Goal: Information Seeking & Learning: Learn about a topic

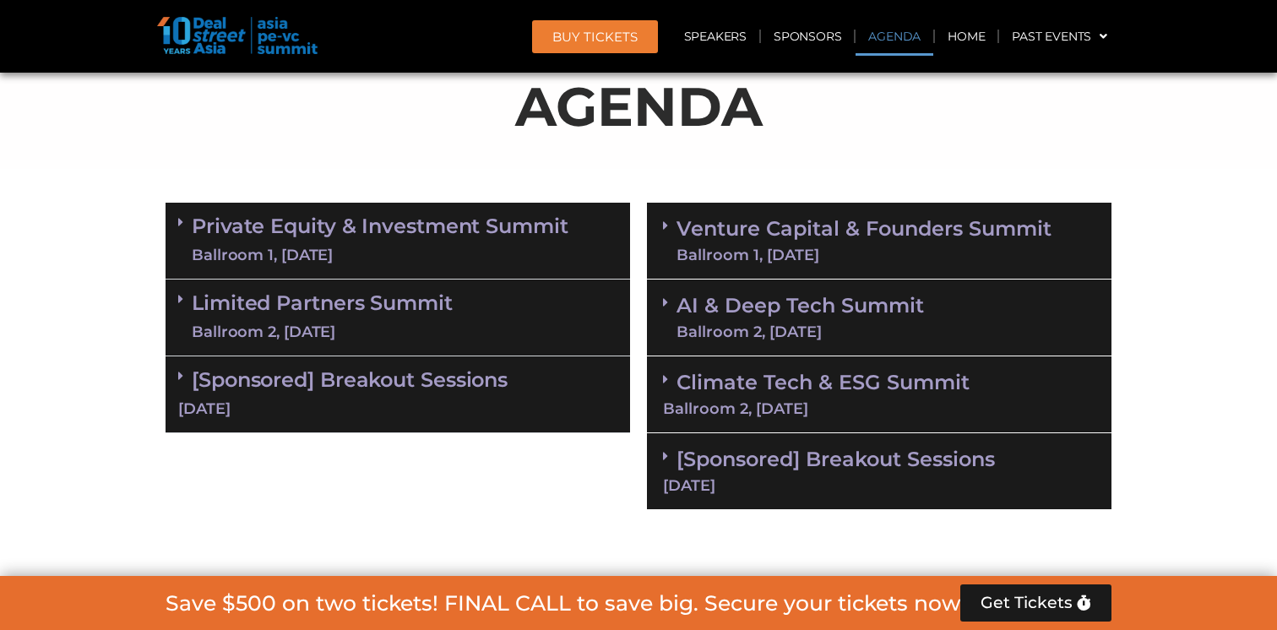
scroll to position [996, 0]
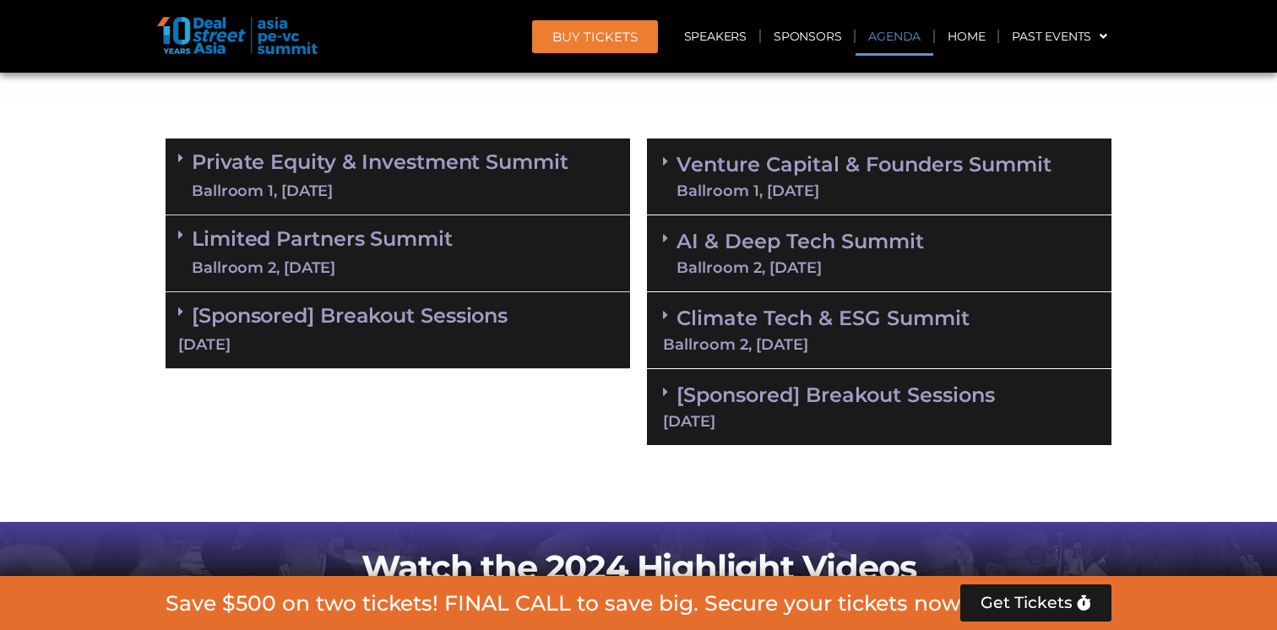
click at [810, 219] on div "AI & Deep Tech Summit Ballroom 2, [DATE]" at bounding box center [879, 253] width 464 height 77
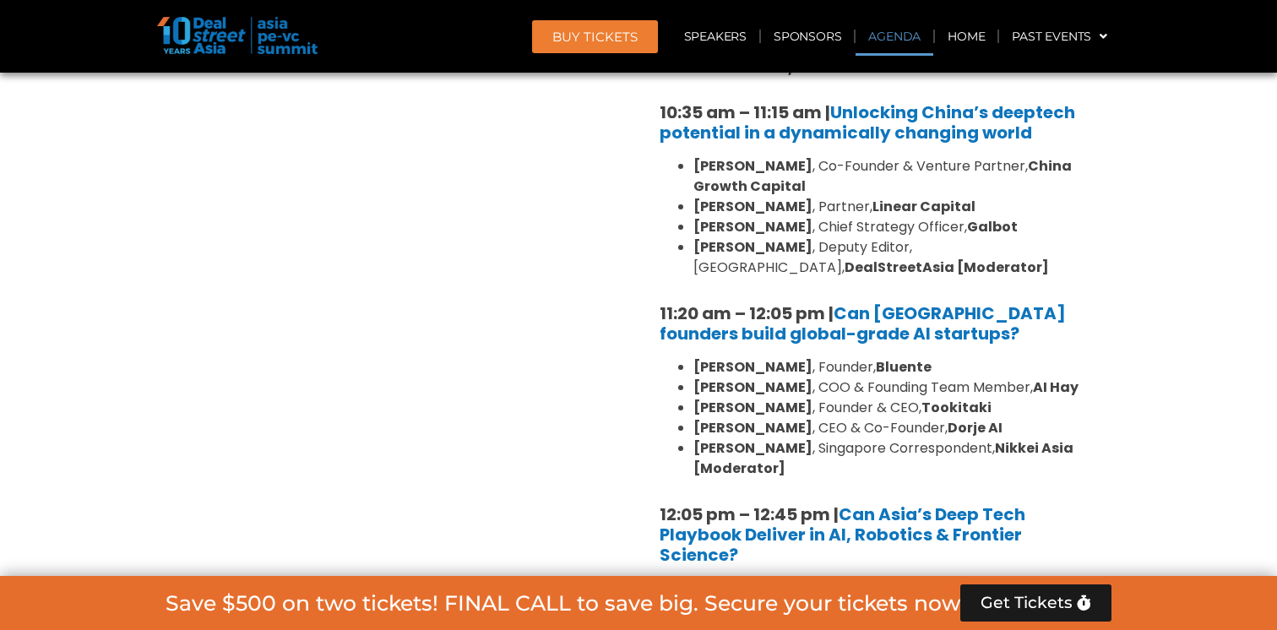
scroll to position [1409, 0]
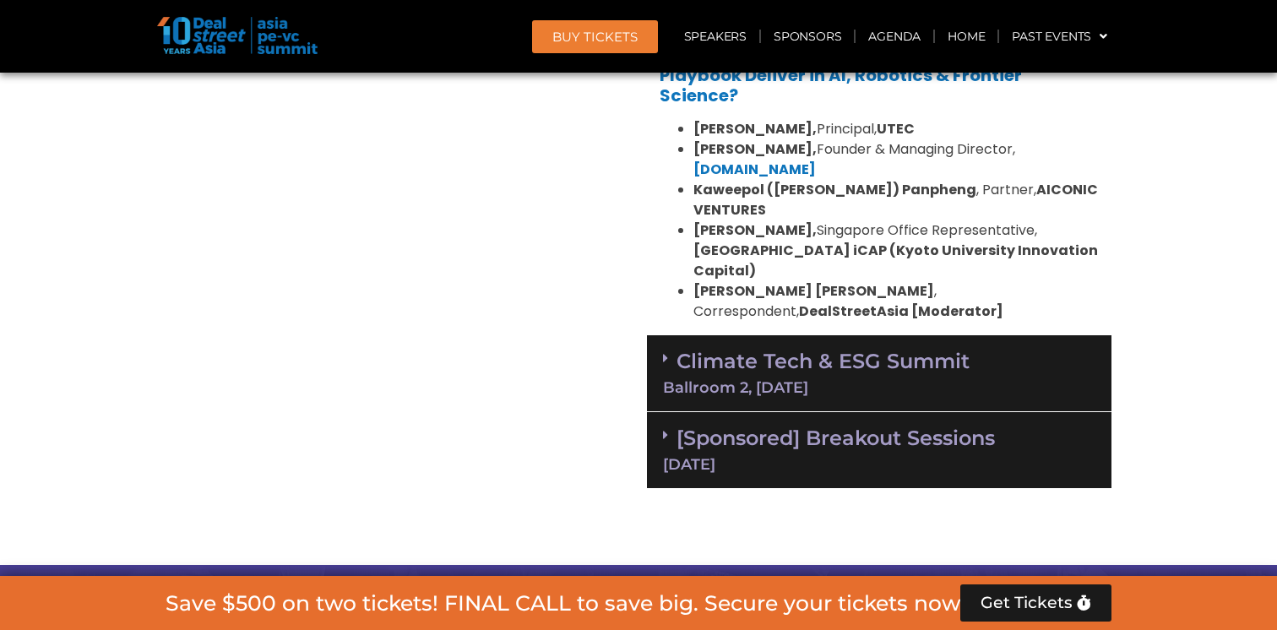
click at [901, 349] on link "Climate Tech & ESG Summit Ballroom 2, [DATE]" at bounding box center [879, 372] width 432 height 46
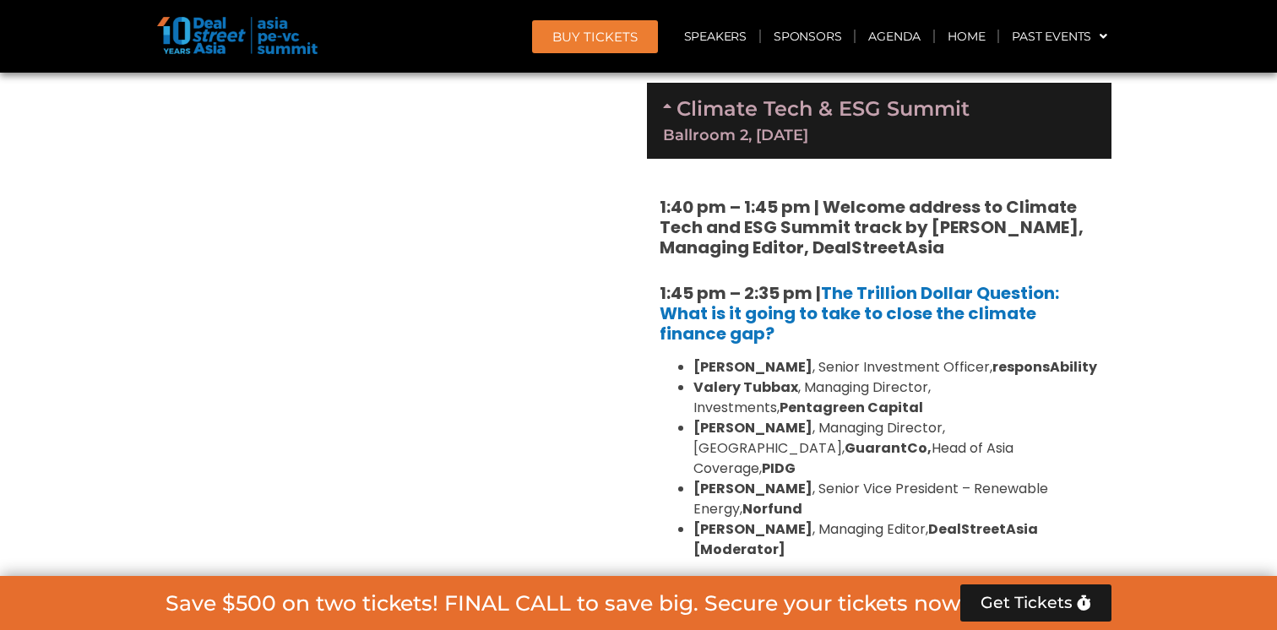
scroll to position [2031, 0]
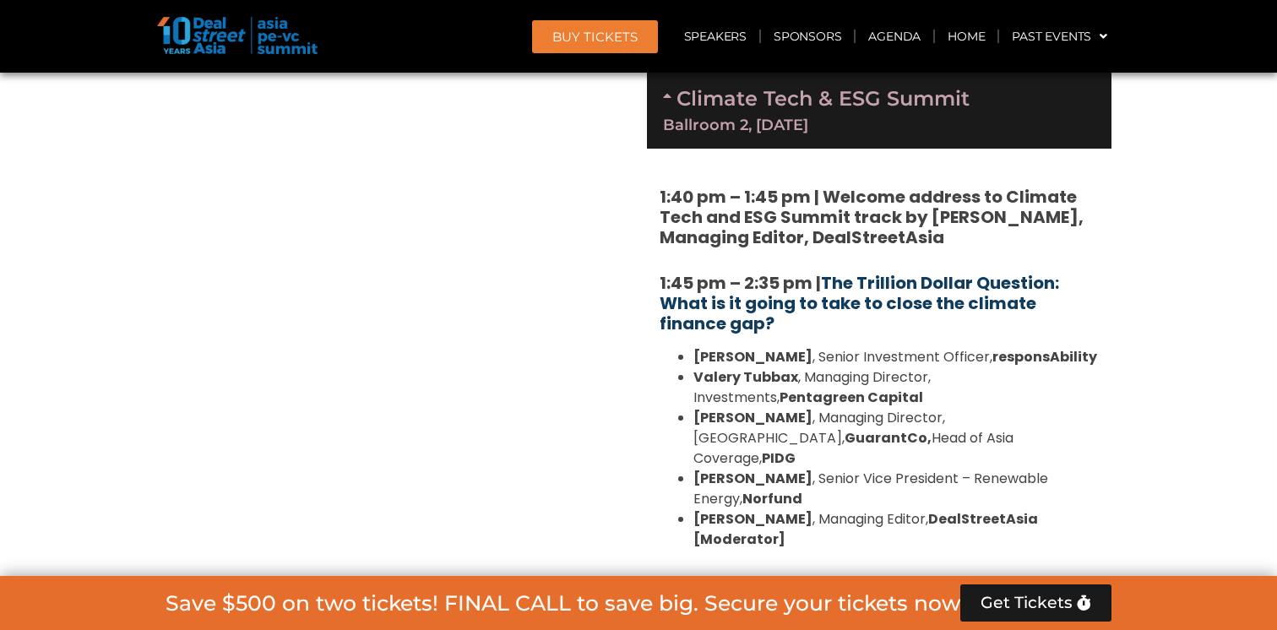
click at [936, 271] on link "The Trillion Dollar Question: What is it going to take to close the climate fin…" at bounding box center [859, 303] width 399 height 64
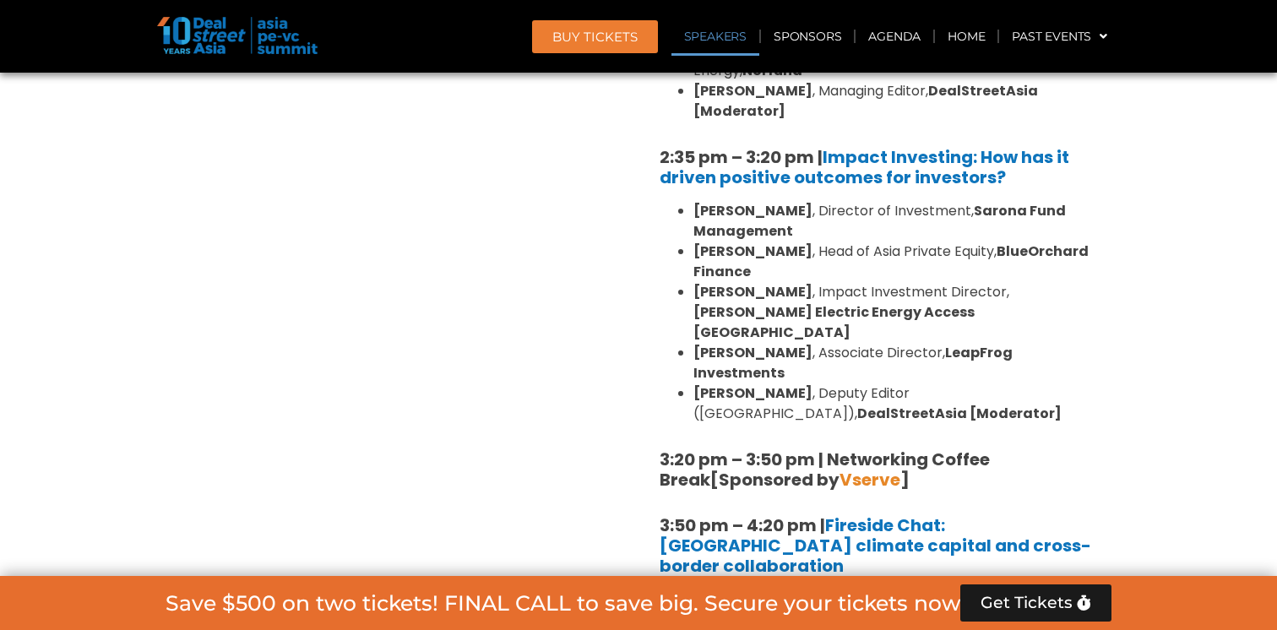
scroll to position [2479, 0]
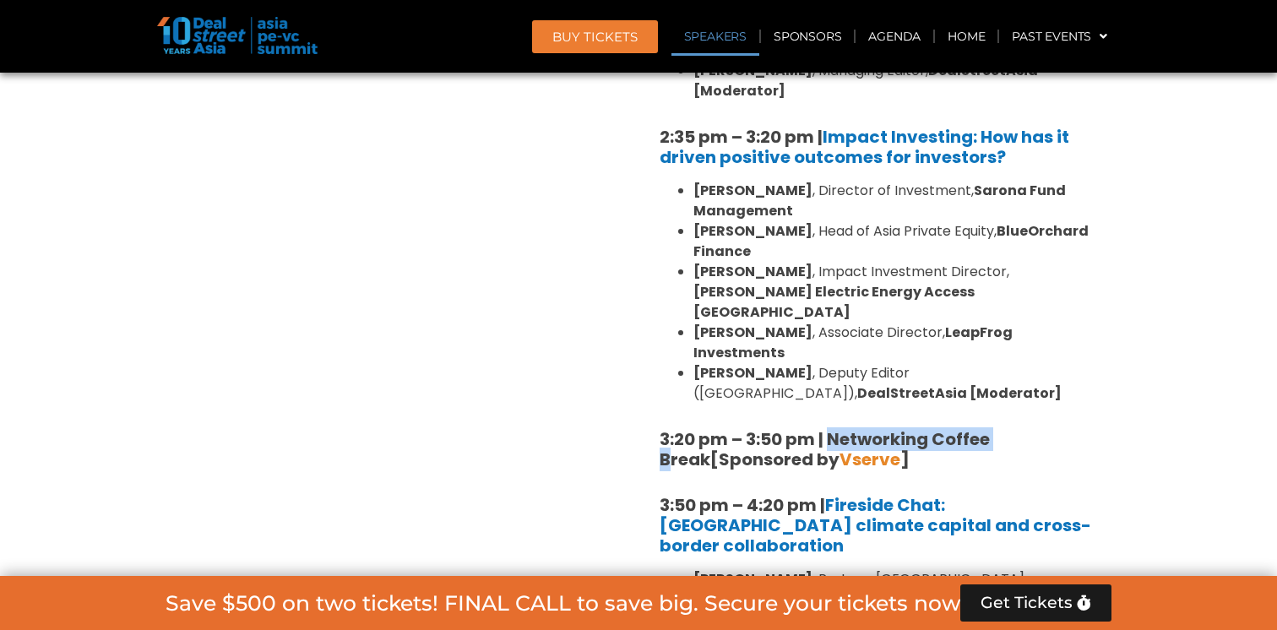
drag, startPoint x: 828, startPoint y: 316, endPoint x: 1010, endPoint y: 317, distance: 182.4
click at [990, 427] on strong "3:20 pm – 3:50 pm | Networking Coffee Break" at bounding box center [825, 449] width 330 height 44
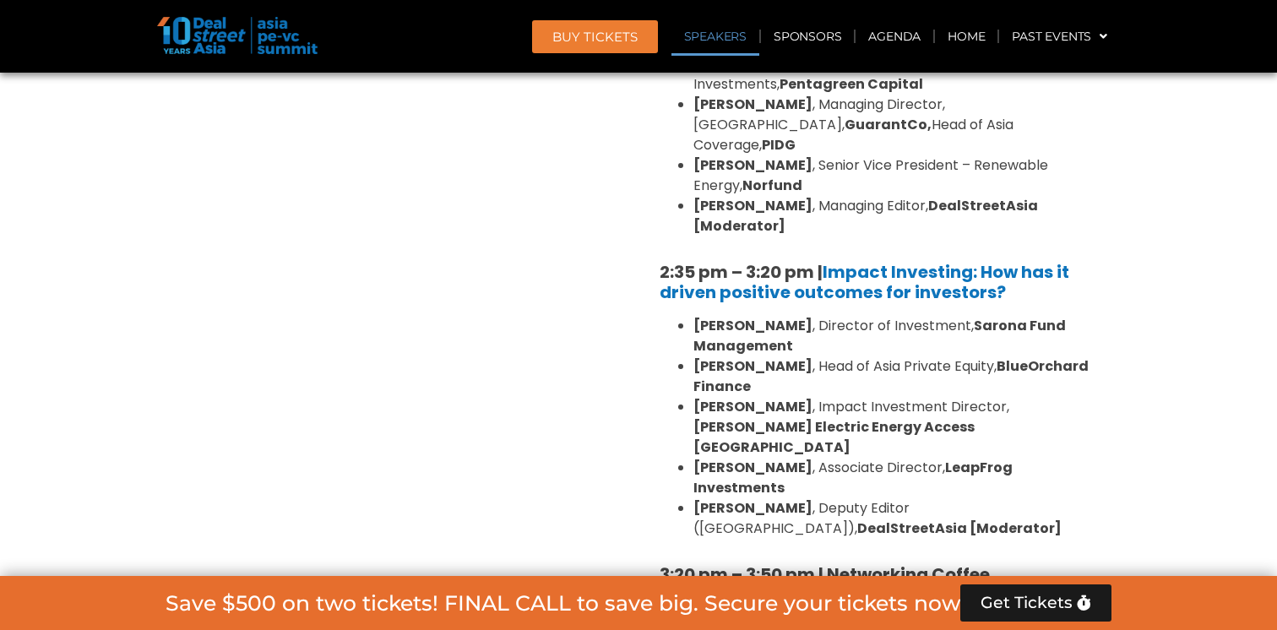
scroll to position [2340, 0]
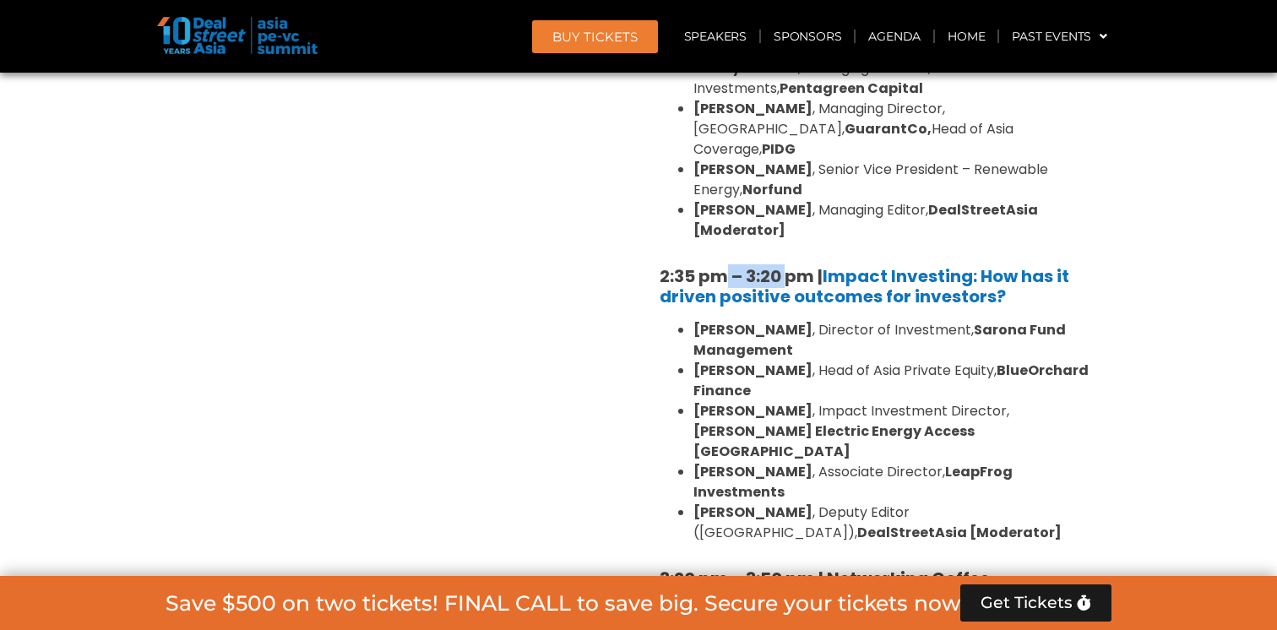
drag, startPoint x: 719, startPoint y: 186, endPoint x: 788, endPoint y: 186, distance: 68.4
click at [788, 264] on b "2:35 pm – 3:20 pm |" at bounding box center [741, 276] width 163 height 24
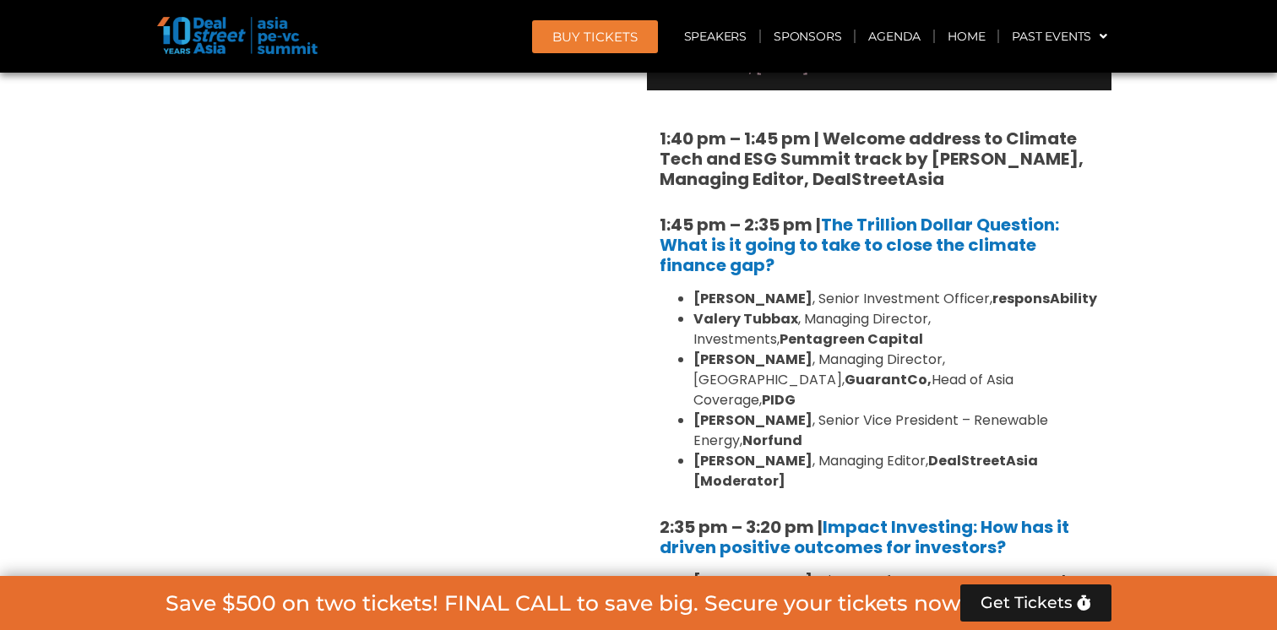
scroll to position [2086, 0]
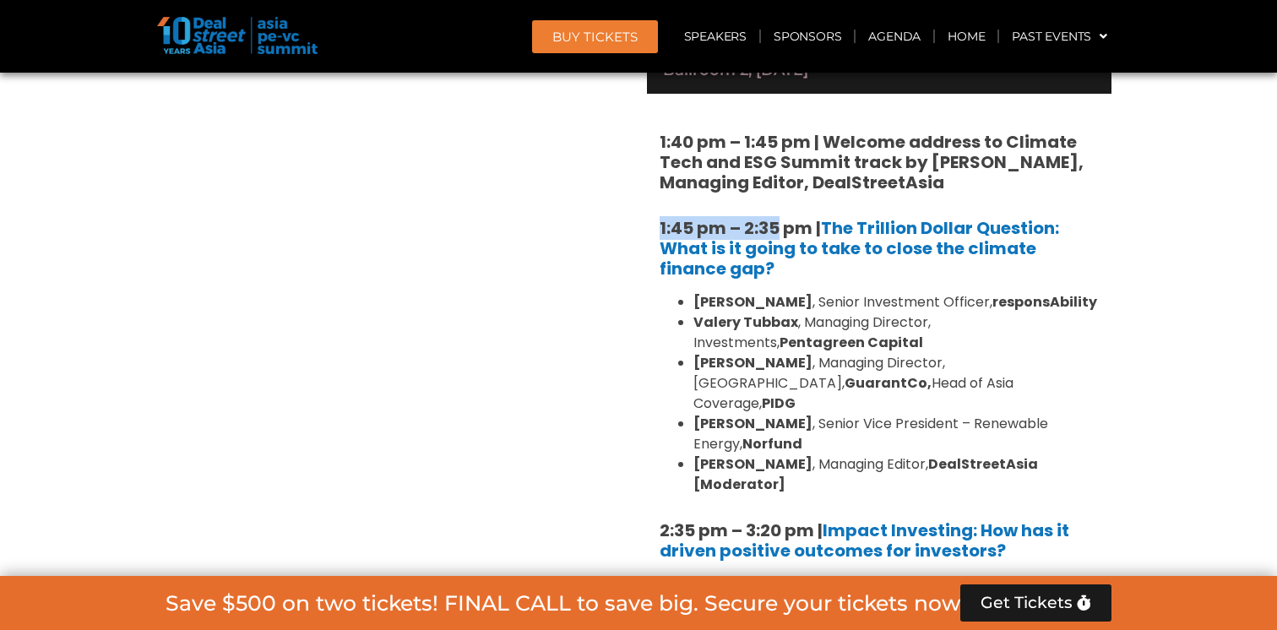
drag, startPoint x: 662, startPoint y: 182, endPoint x: 781, endPoint y: 184, distance: 119.1
click at [781, 216] on b "1:45 pm – 2:35 pm |" at bounding box center [740, 228] width 161 height 24
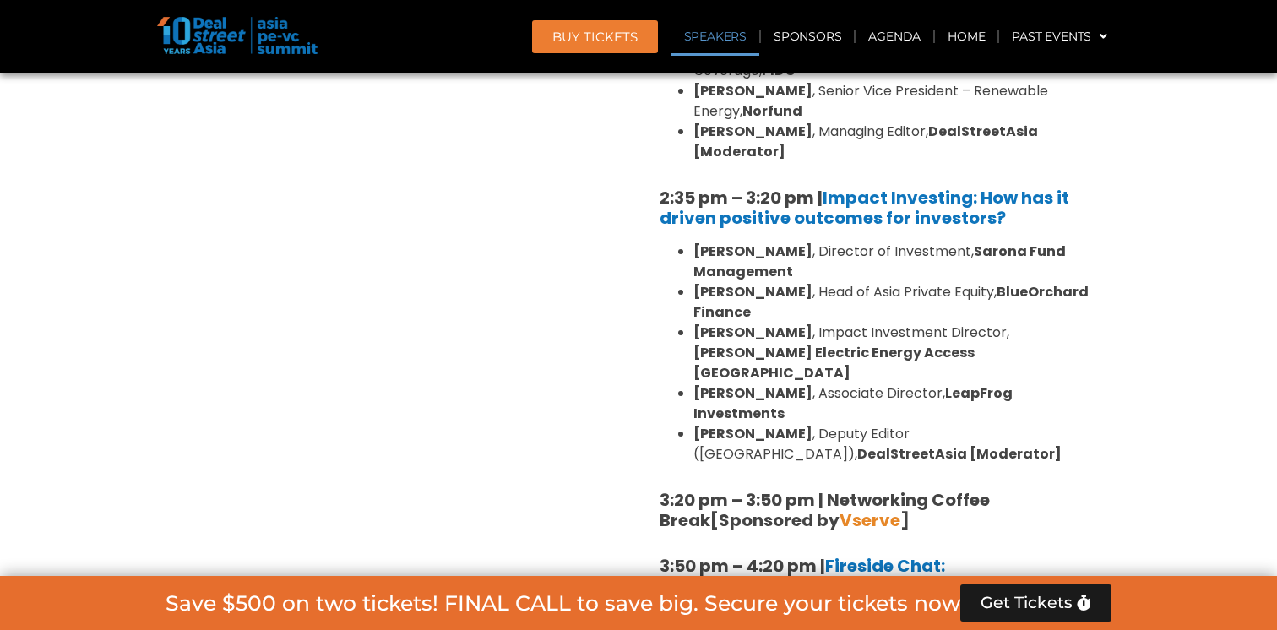
scroll to position [2423, 0]
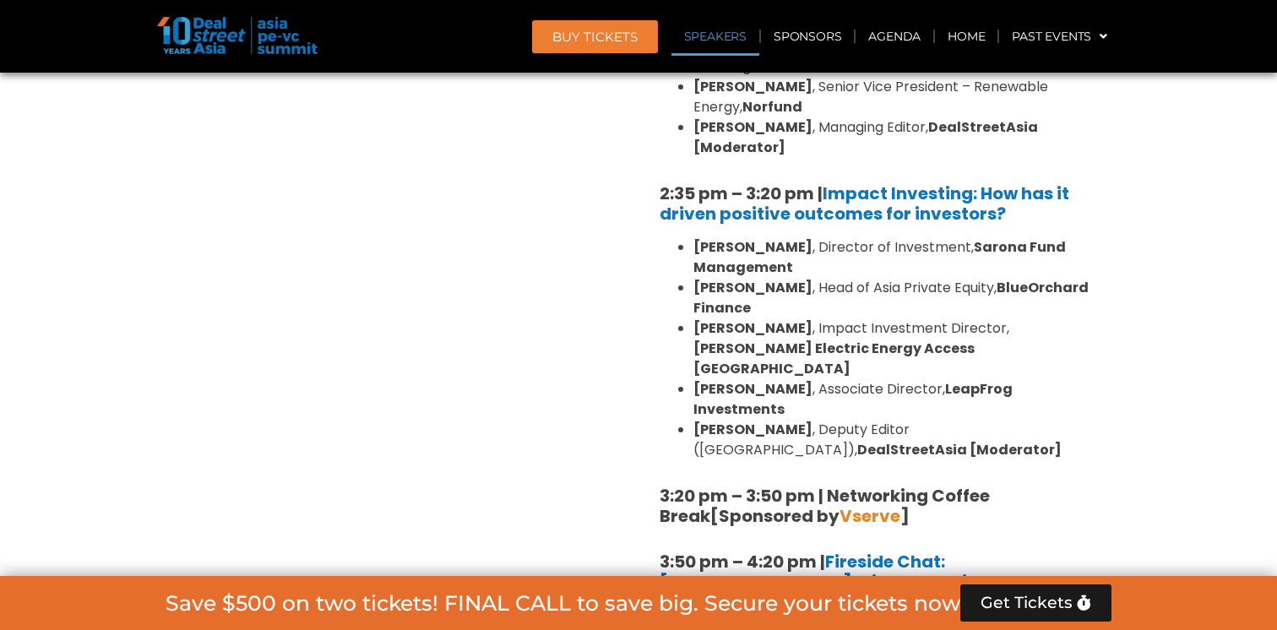
click at [839, 504] on span "Vserve" at bounding box center [869, 516] width 61 height 24
drag, startPoint x: 848, startPoint y: 393, endPoint x: 787, endPoint y: 393, distance: 60.8
click at [787, 504] on strong "[Sponsored by Vserve ]" at bounding box center [809, 516] width 199 height 24
copy strong "Vserve"
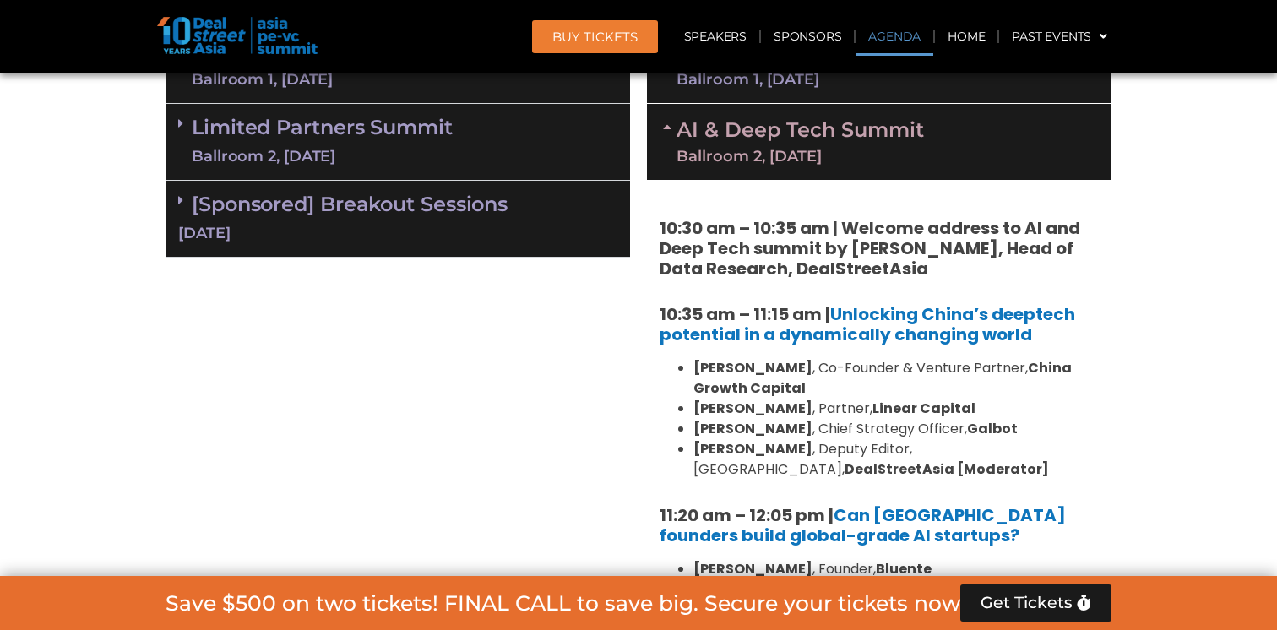
scroll to position [1072, 0]
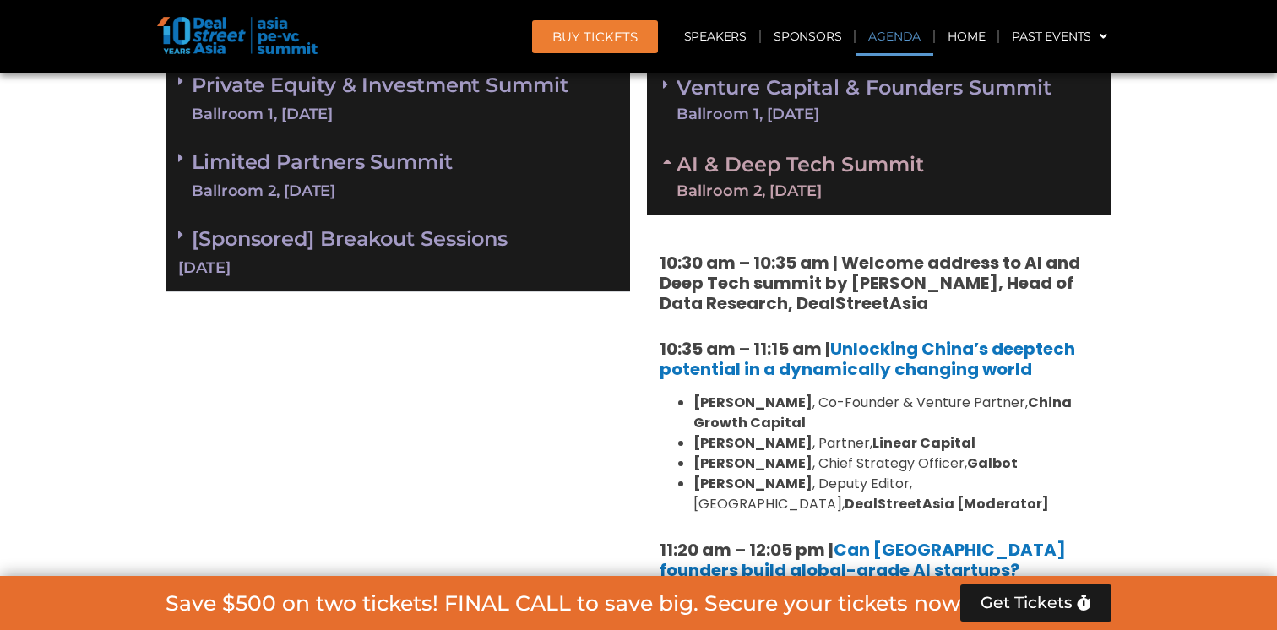
click at [416, 226] on link "[Sponsored] Breakout Sessions 10 Sept" at bounding box center [397, 252] width 439 height 52
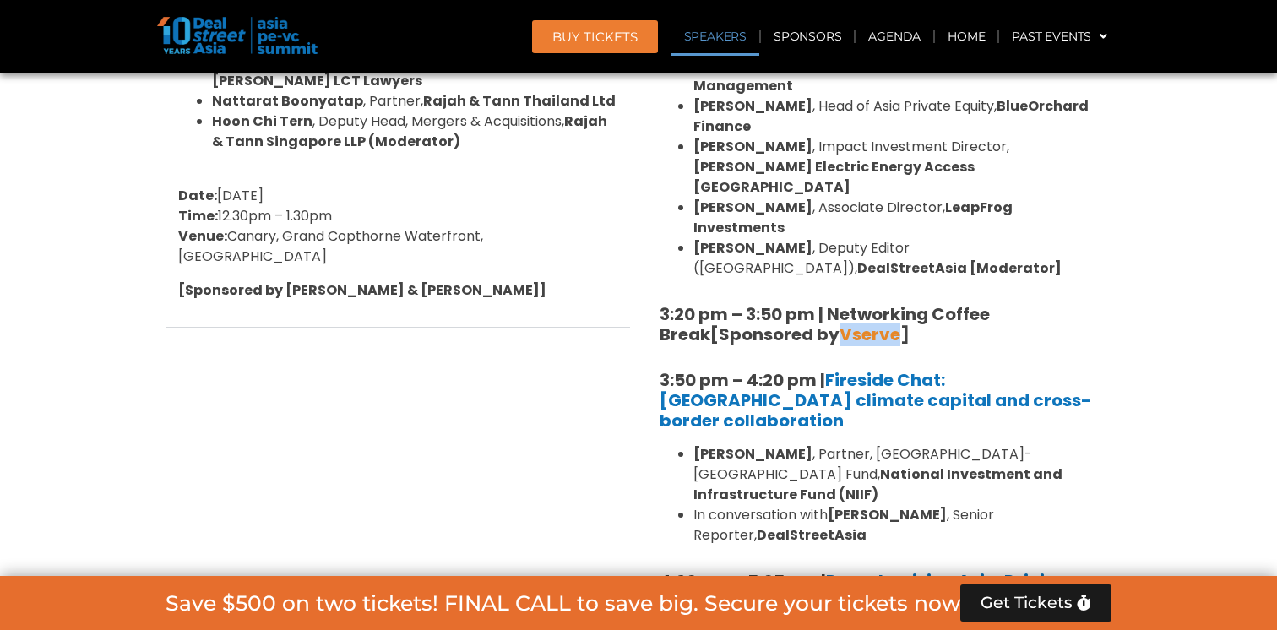
scroll to position [2635, 0]
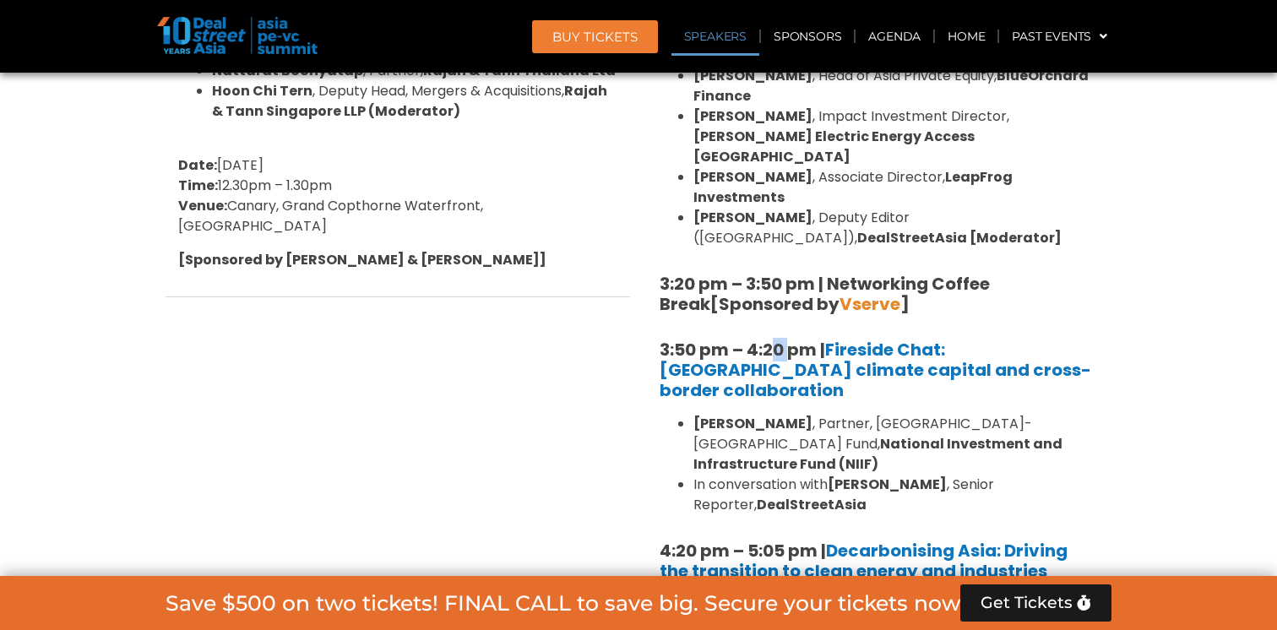
drag, startPoint x: 769, startPoint y: 231, endPoint x: 790, endPoint y: 231, distance: 21.1
click at [790, 338] on b "3:50 pm – 4:20 pm |" at bounding box center [743, 350] width 166 height 24
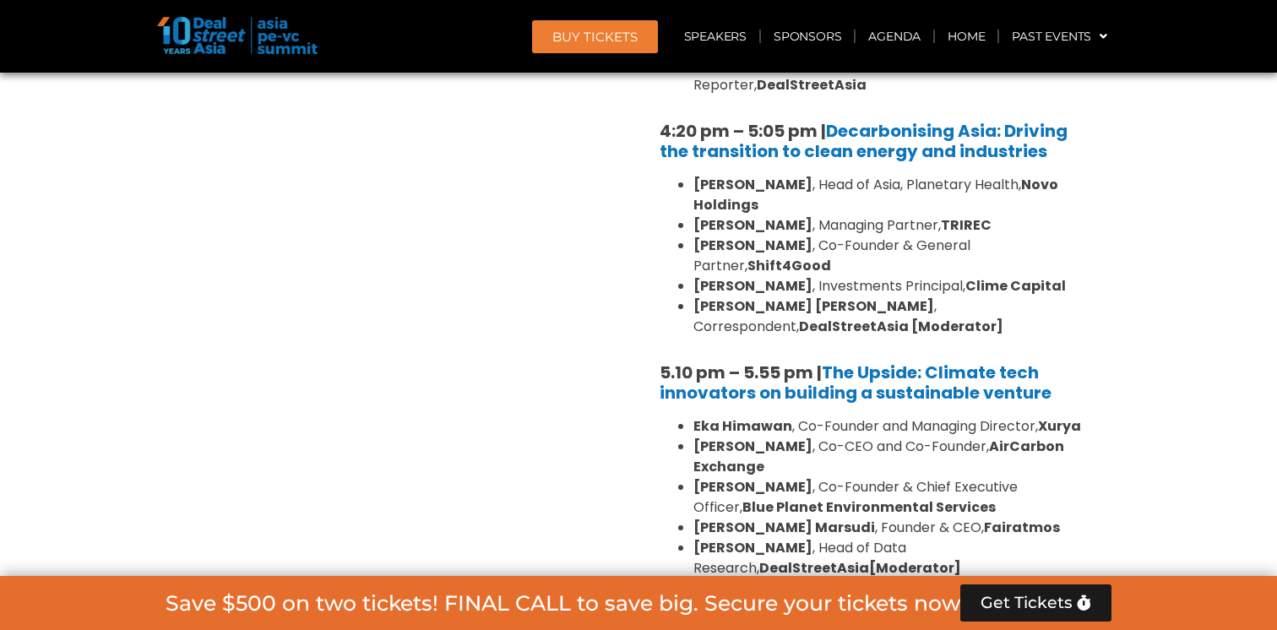
scroll to position [3172, 0]
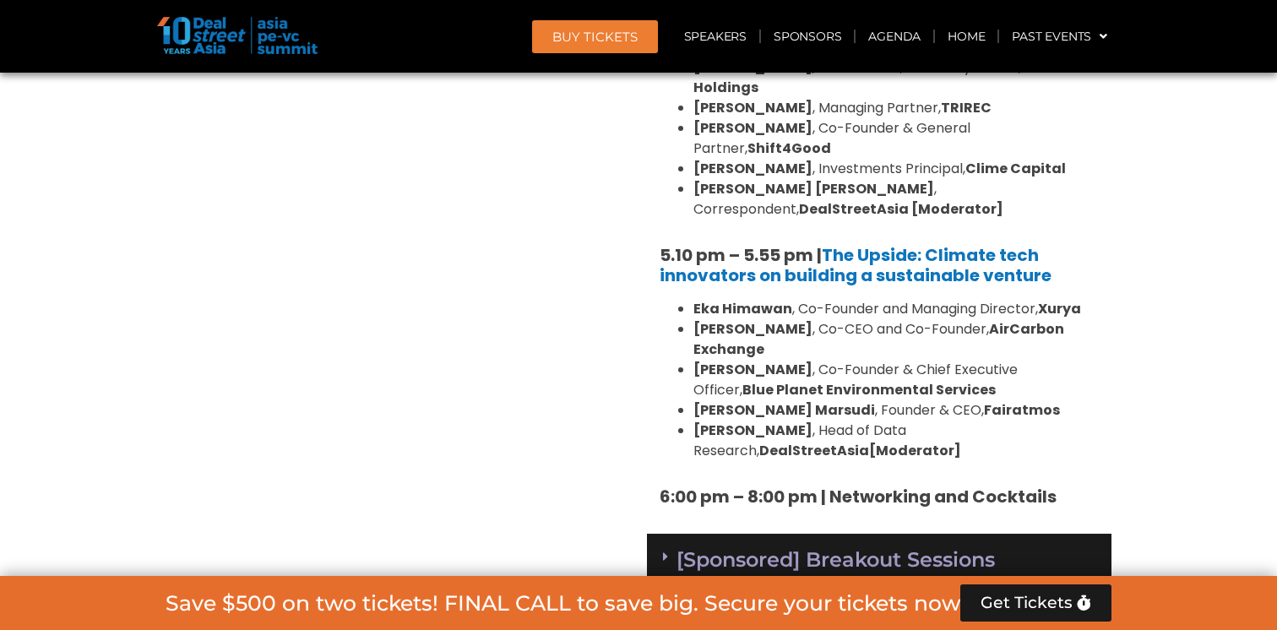
click at [915, 547] on link "[Sponsored] Breakout Sessions 11 Sept" at bounding box center [879, 570] width 432 height 46
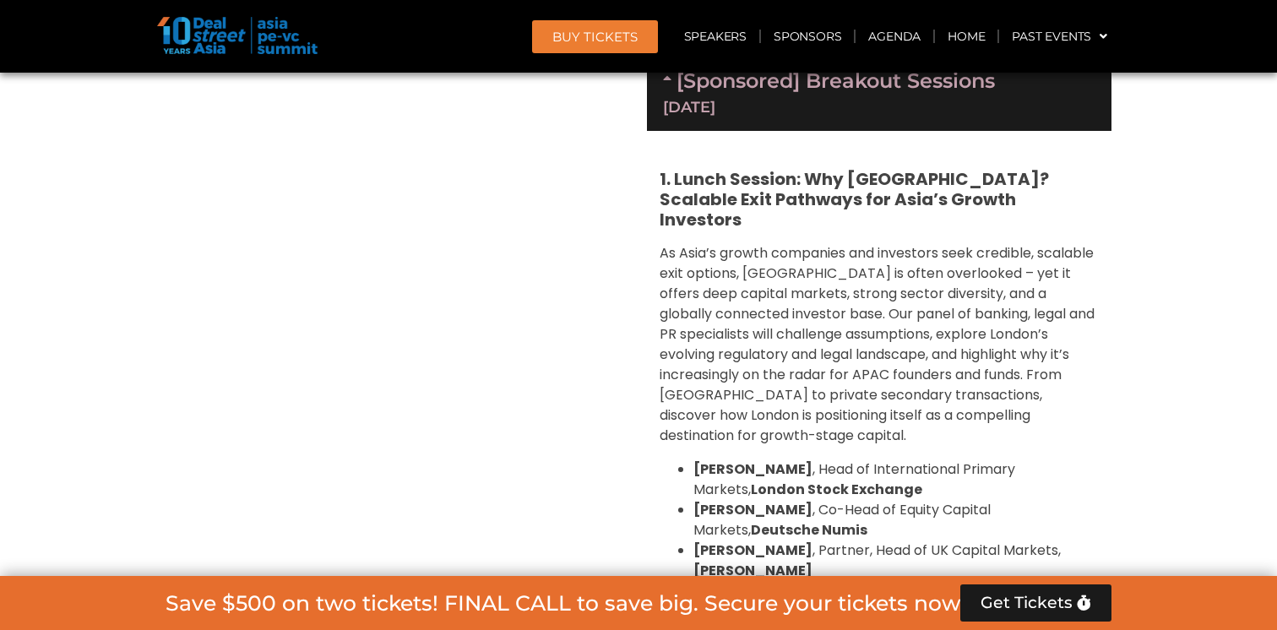
scroll to position [3651, 0]
drag, startPoint x: 723, startPoint y: 406, endPoint x: 948, endPoint y: 433, distance: 227.1
click at [948, 459] on ul "Tom Attenborough , Head of International Primary Markets, London Stock Exchange…" at bounding box center [879, 560] width 439 height 203
click at [948, 621] on strong "DealStreetAsia (Moderator)" at bounding box center [864, 641] width 343 height 40
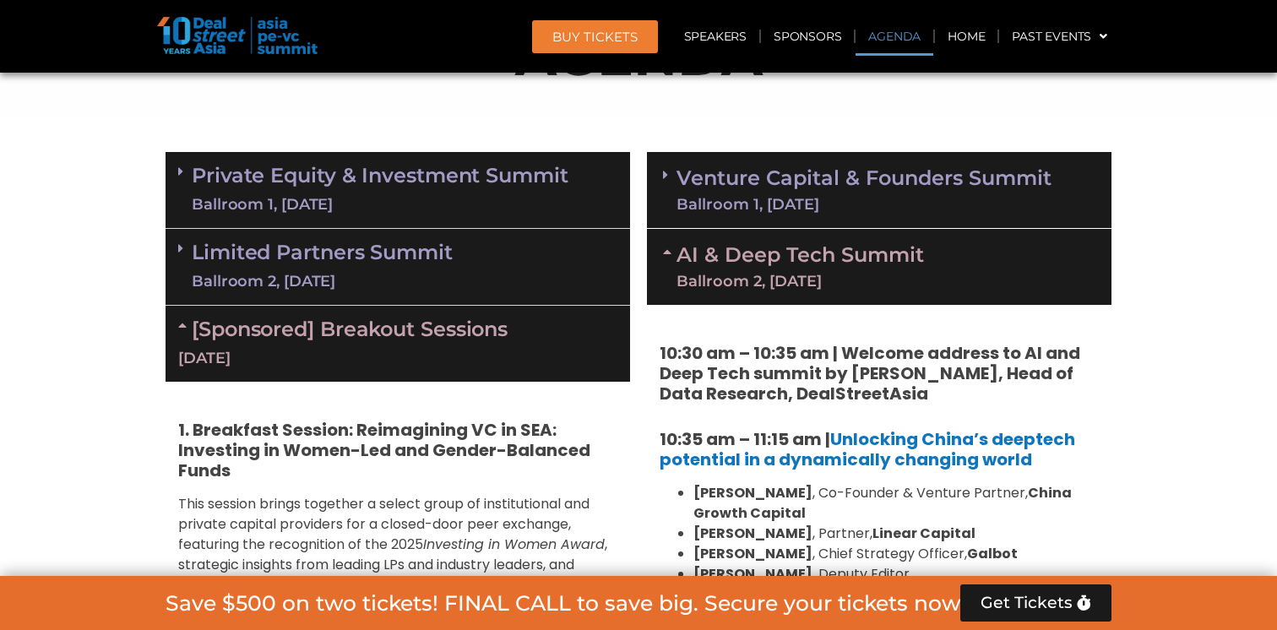
scroll to position [925, 0]
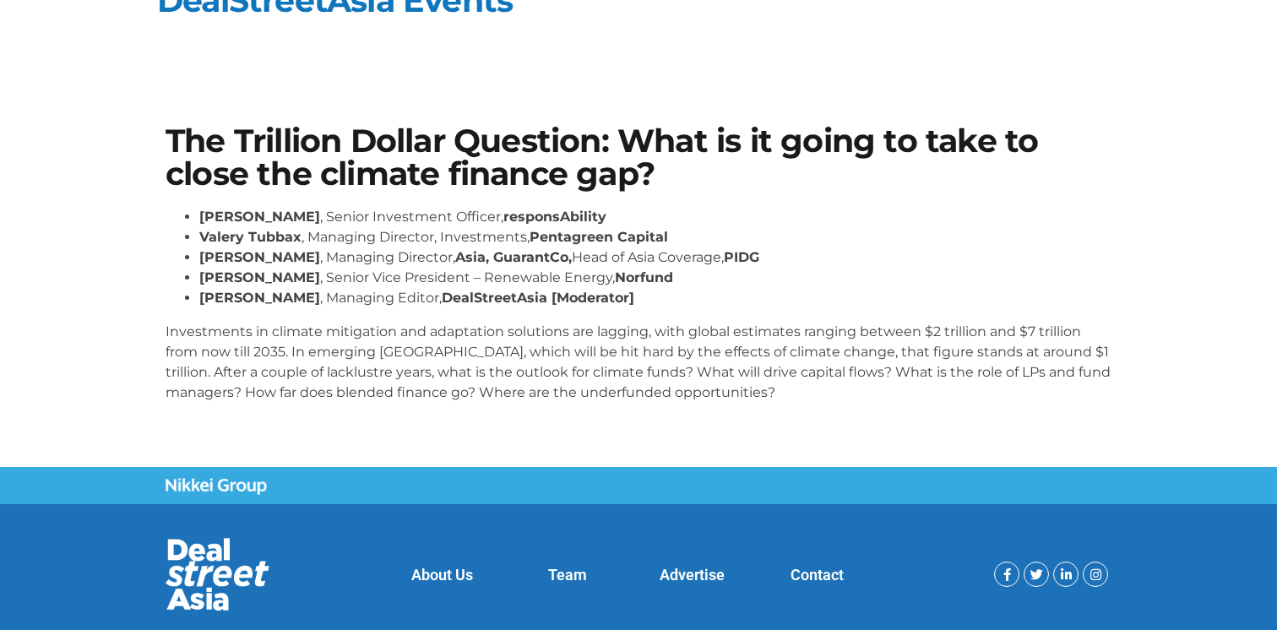
scroll to position [68, 0]
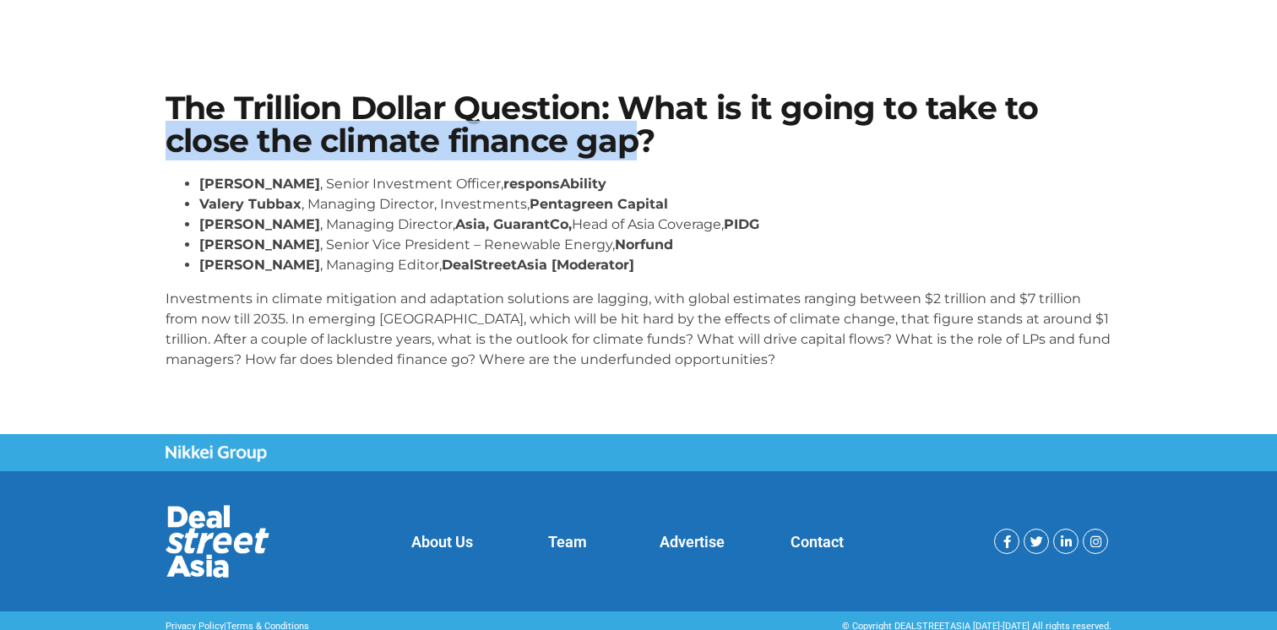
drag, startPoint x: 637, startPoint y: 150, endPoint x: 157, endPoint y: 135, distance: 479.9
click at [156, 134] on section "The Trillion Dollar Question: What is it going to take to close the climate fin…" at bounding box center [638, 237] width 1277 height 393
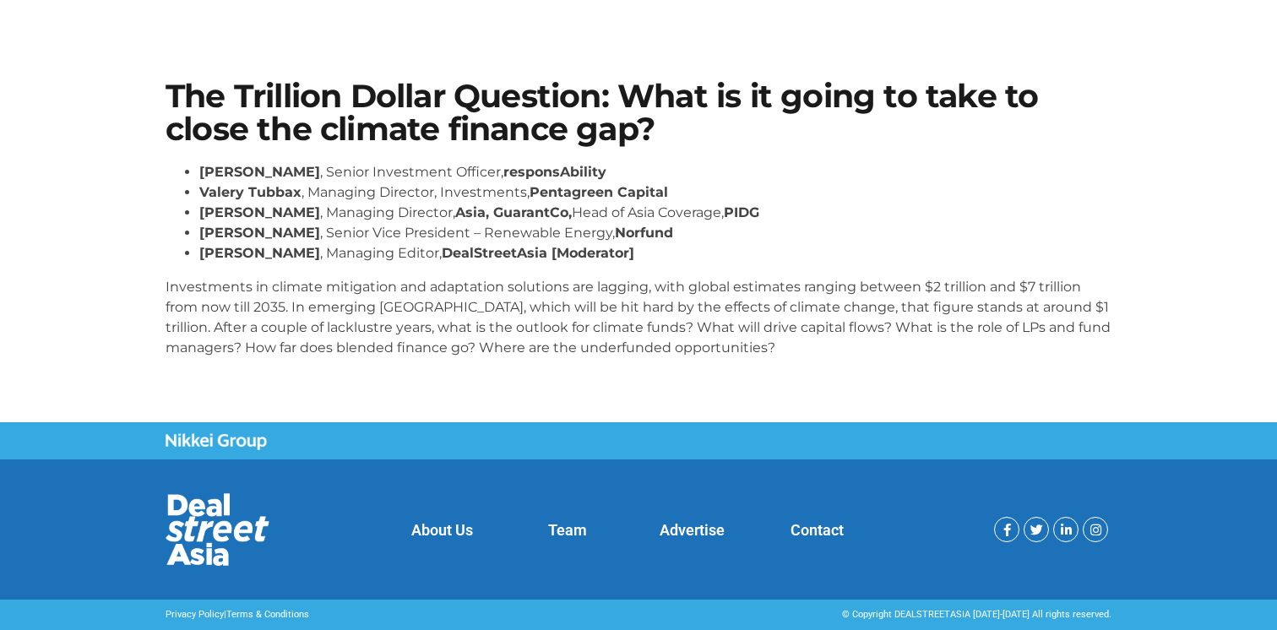
click at [551, 228] on li "[PERSON_NAME] , Senior Vice President – Renewable Energy, Norfund" at bounding box center [655, 233] width 912 height 20
